Goal: Navigation & Orientation: Find specific page/section

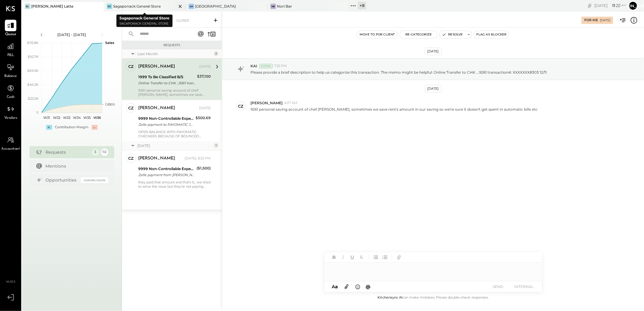
click at [141, 5] on div "Sagaponack General Store" at bounding box center [137, 6] width 48 height 5
